Goal: Task Accomplishment & Management: Use online tool/utility

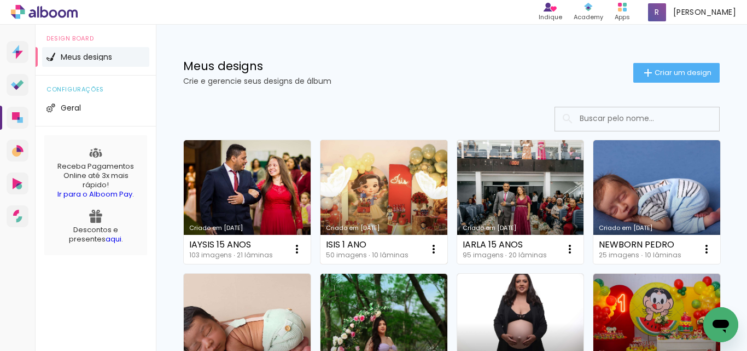
click at [385, 184] on link "Criado em [DATE]" at bounding box center [384, 202] width 127 height 124
click at [0, 0] on neon-animated-pages "Confirmar Cancelar" at bounding box center [0, 0] width 0 height 0
